Goal: Navigation & Orientation: Go to known website

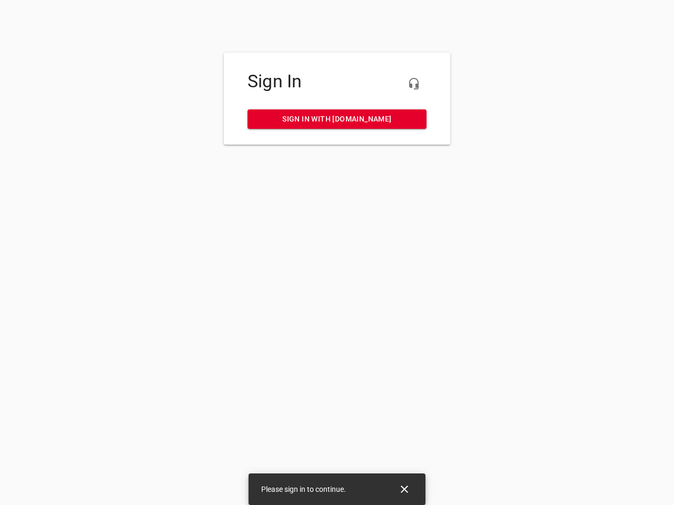
click at [414, 84] on icon "button" at bounding box center [413, 83] width 13 height 13
click at [404, 490] on icon "Close" at bounding box center [404, 489] width 7 height 7
